Goal: Check status: Check status

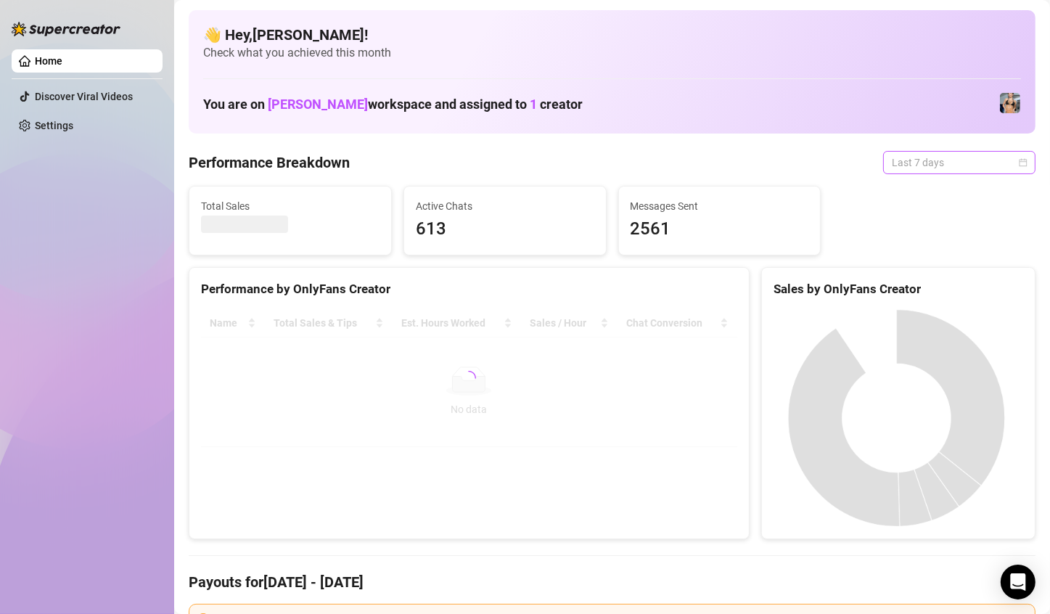
click at [1008, 157] on span "Last 7 days" at bounding box center [959, 163] width 135 height 22
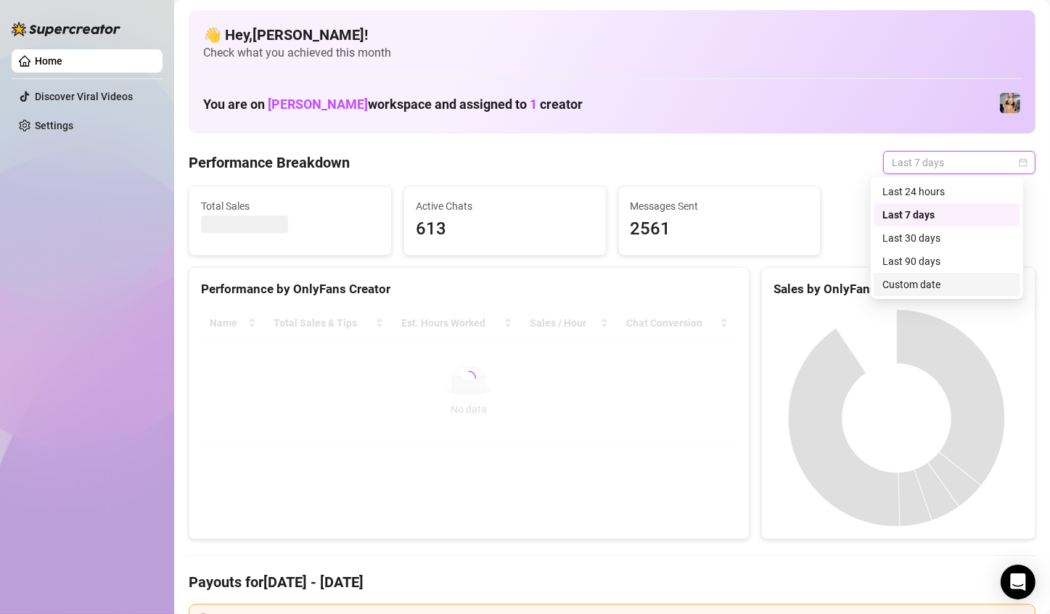
click at [953, 282] on div "Custom date" at bounding box center [946, 285] width 129 height 16
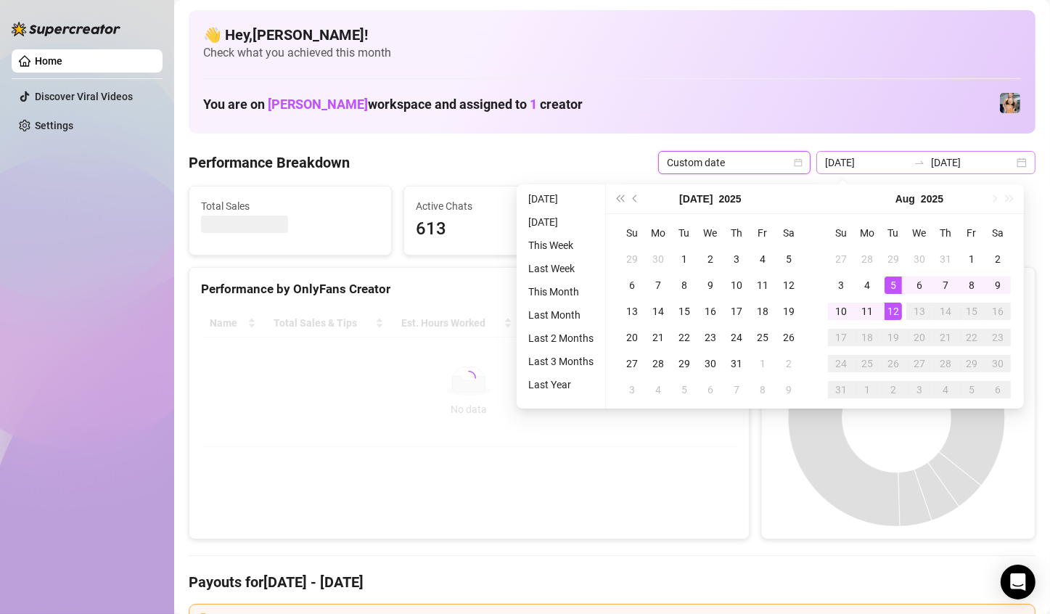
click at [908, 165] on div at bounding box center [919, 163] width 23 height 12
click at [871, 165] on input "[DATE]" at bounding box center [866, 163] width 83 height 16
click at [971, 256] on div "1" at bounding box center [971, 258] width 17 height 17
click at [942, 163] on input "[DATE]" at bounding box center [972, 163] width 83 height 16
click at [893, 311] on div "12" at bounding box center [893, 311] width 17 height 17
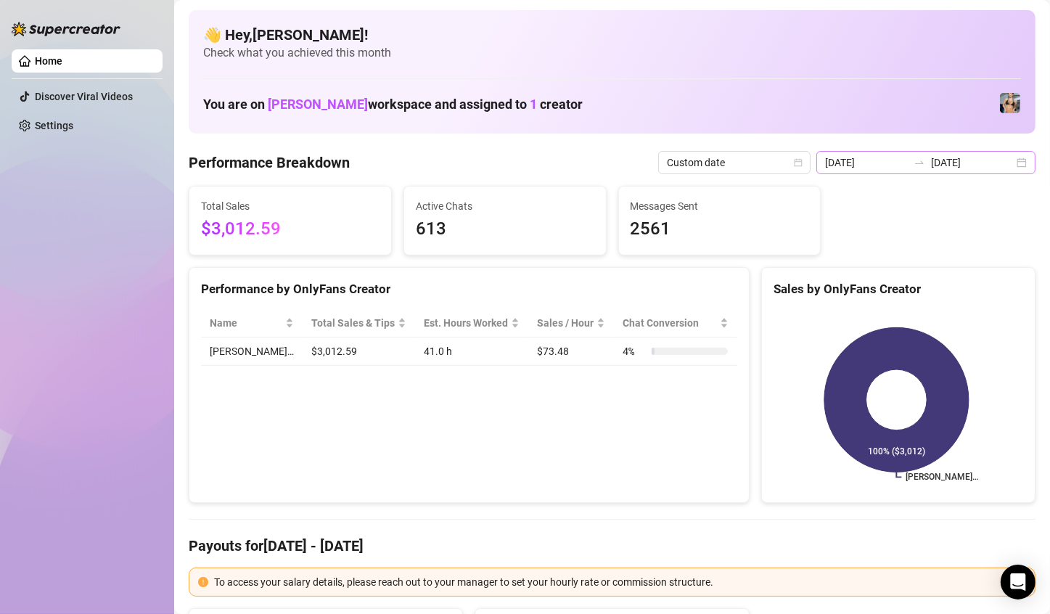
click at [1006, 160] on div "[DATE] [DATE]" at bounding box center [925, 162] width 219 height 23
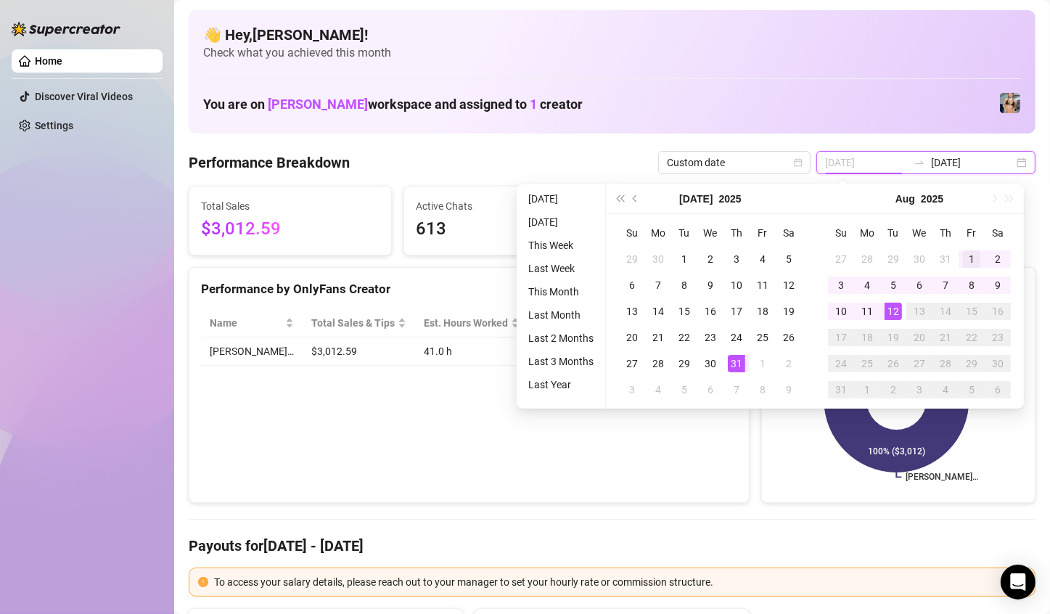
type input "[DATE]"
click at [965, 258] on div "1" at bounding box center [971, 258] width 17 height 17
type input "[DATE]"
click at [893, 313] on div "12" at bounding box center [893, 311] width 17 height 17
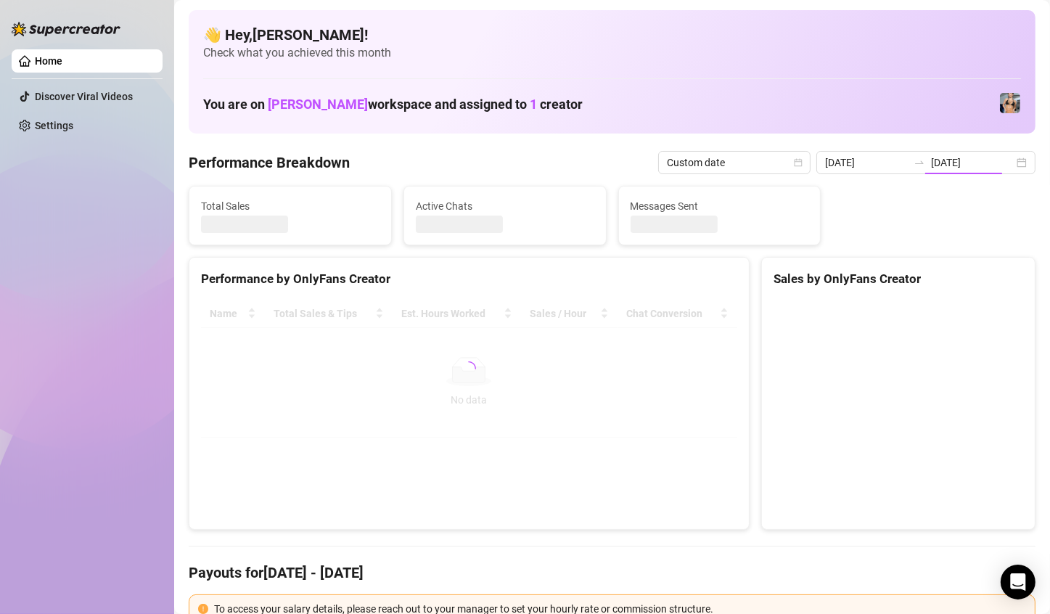
type input "[DATE]"
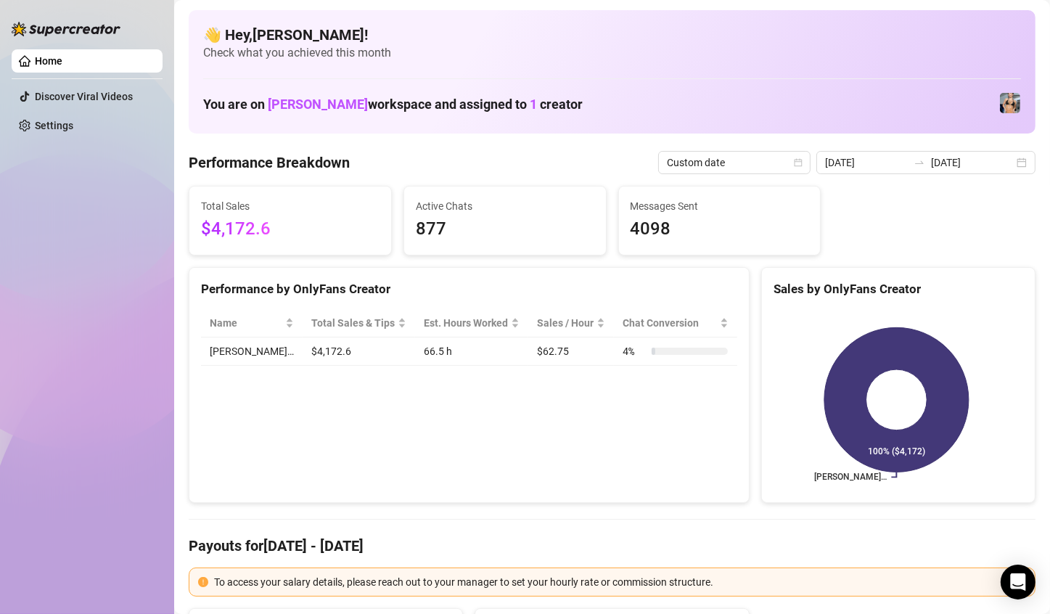
click at [576, 447] on div "Performance by OnlyFans Creator Name Total Sales & Tips Est. Hours Worked Sales…" at bounding box center [469, 385] width 561 height 237
click at [1009, 168] on div "[DATE] [DATE]" at bounding box center [925, 162] width 219 height 23
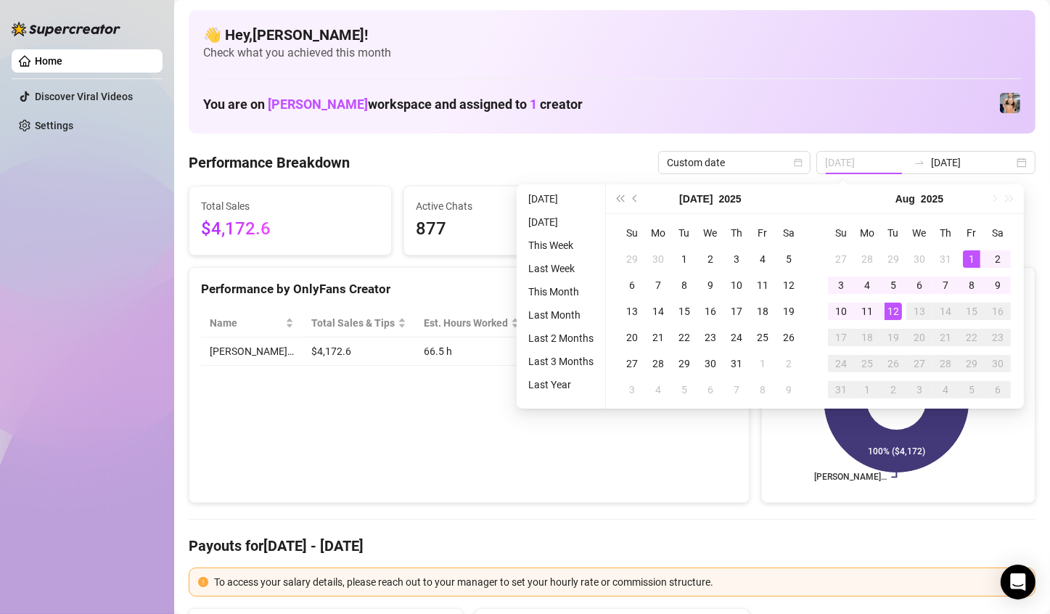
click at [966, 258] on div "1" at bounding box center [971, 258] width 17 height 17
type input "[DATE]"
click at [893, 310] on div "12" at bounding box center [893, 311] width 17 height 17
